Goal: Find specific page/section: Find specific page/section

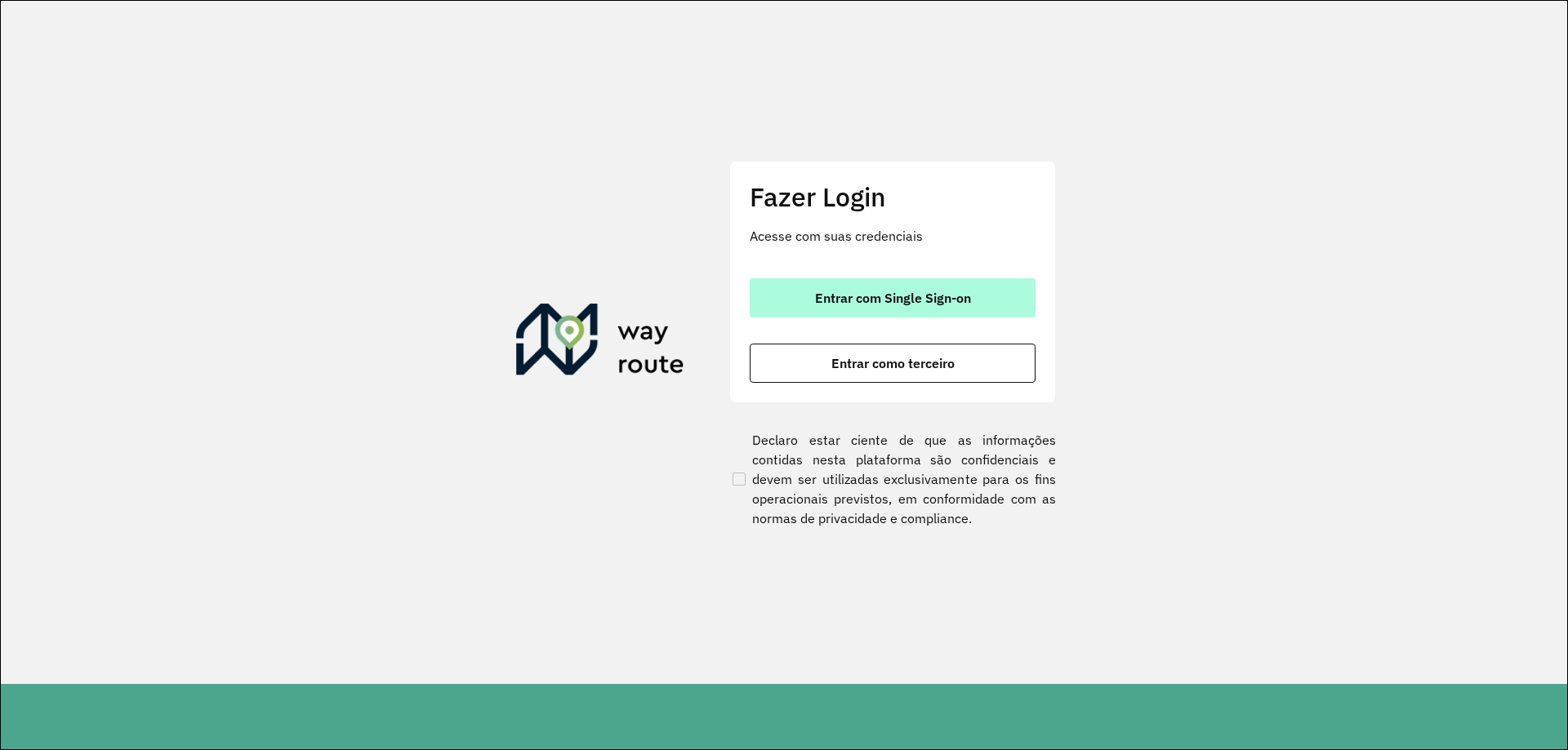
click at [847, 302] on span "Entrar com Single Sign-on" at bounding box center [892, 298] width 156 height 13
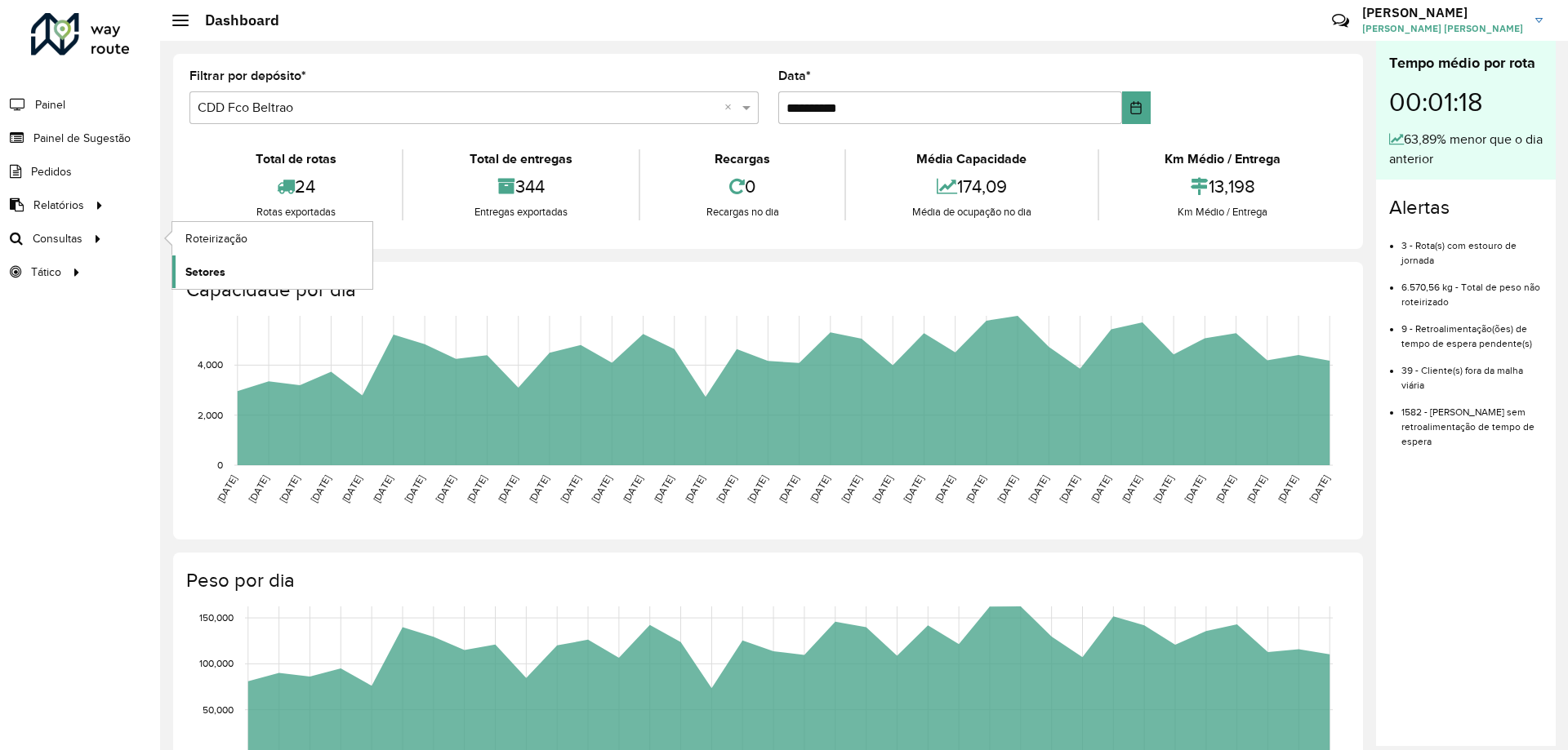
click at [192, 268] on span "Setores" at bounding box center [205, 273] width 40 height 17
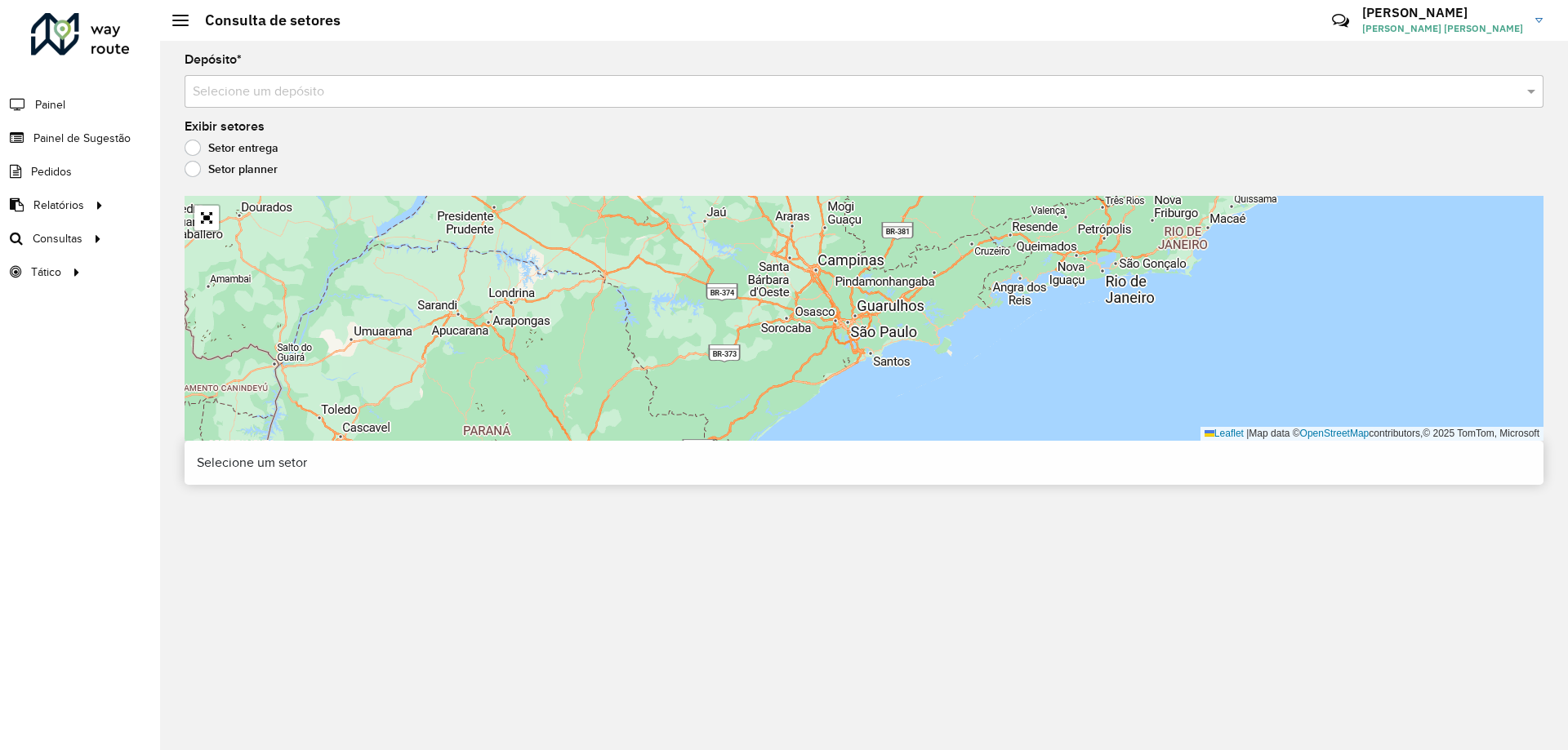
click at [269, 79] on div "Selecione um depósito" at bounding box center [864, 91] width 1358 height 33
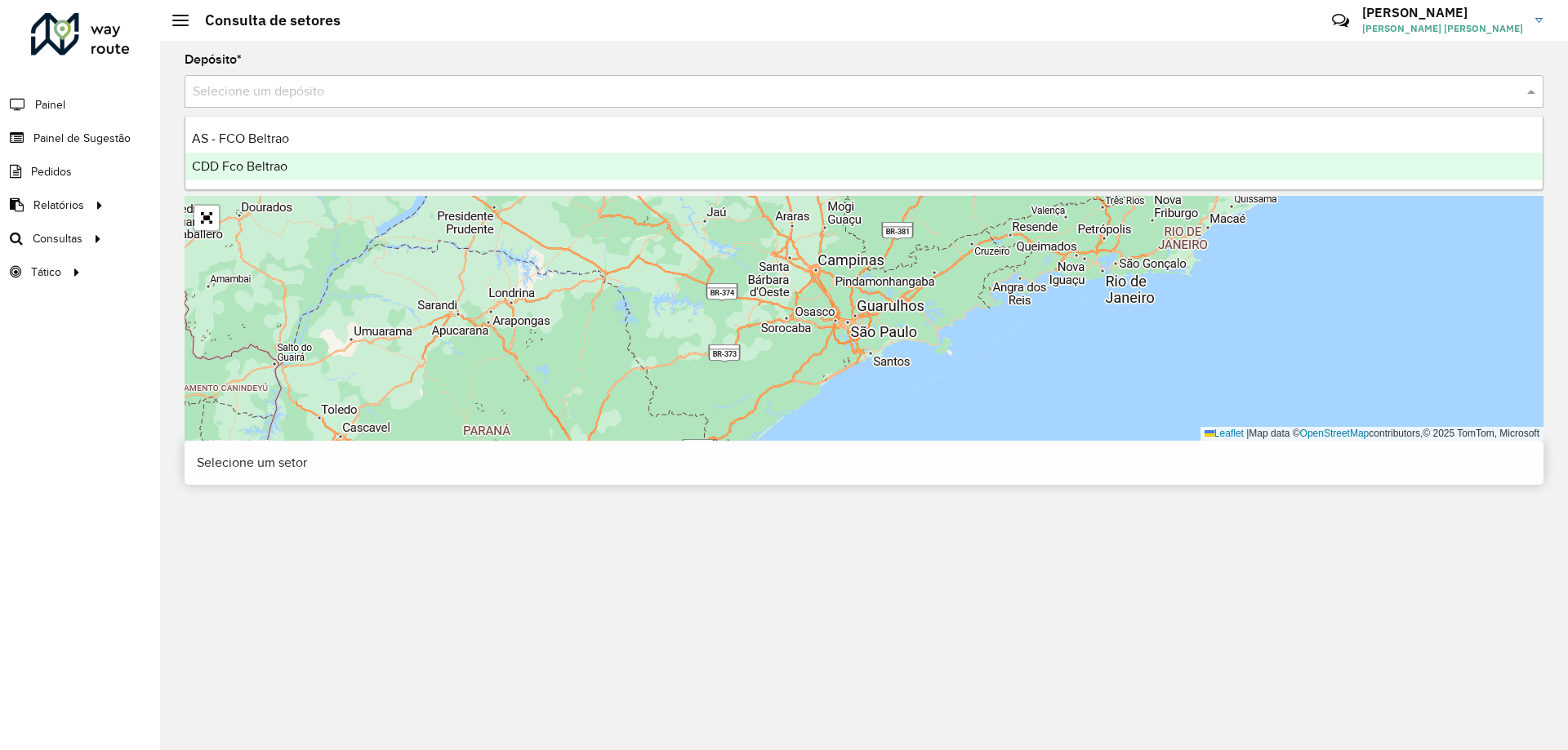
click at [268, 155] on div "CDD Fco Beltrao" at bounding box center [864, 167] width 1357 height 28
